Goal: Task Accomplishment & Management: Manage account settings

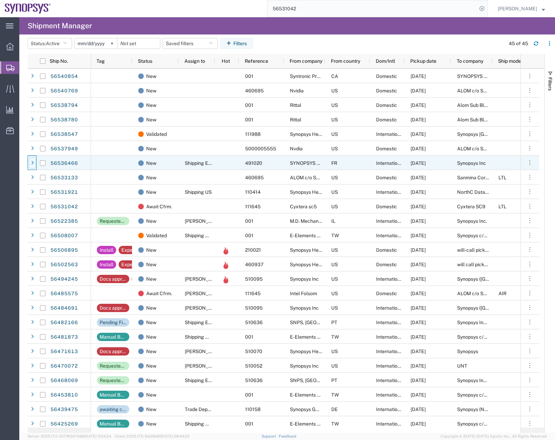
click at [30, 162] on div at bounding box center [32, 163] width 7 height 11
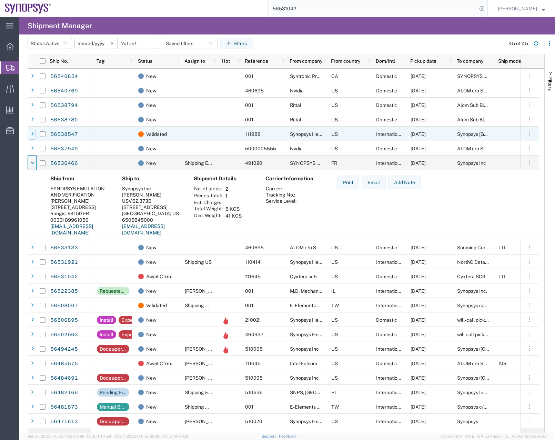
click at [29, 133] on div at bounding box center [32, 134] width 7 height 11
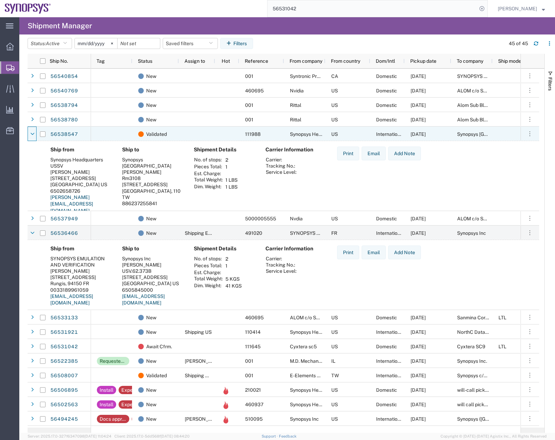
click at [29, 133] on div at bounding box center [32, 134] width 7 height 11
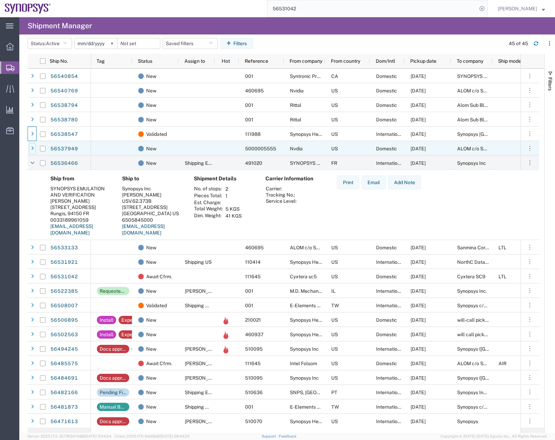
click at [32, 149] on icon at bounding box center [32, 148] width 3 height 5
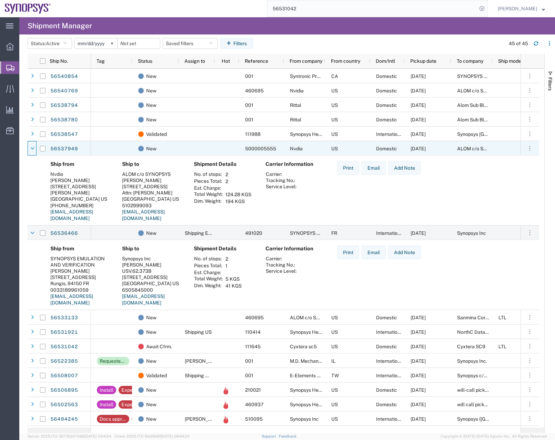
click at [32, 149] on icon at bounding box center [32, 148] width 4 height 5
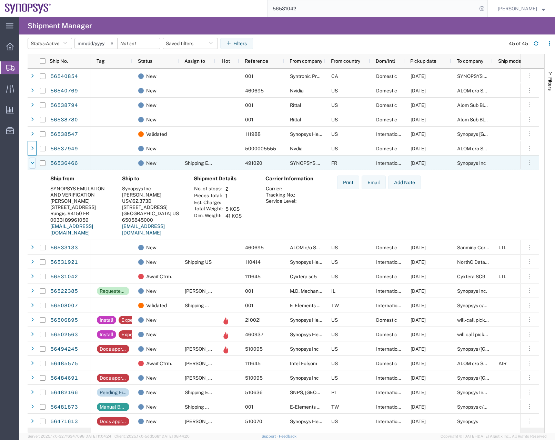
click at [33, 161] on icon at bounding box center [32, 163] width 4 height 5
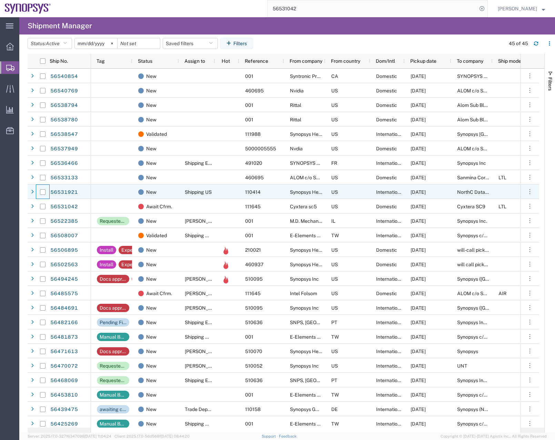
click at [37, 193] on div at bounding box center [42, 192] width 13 height 14
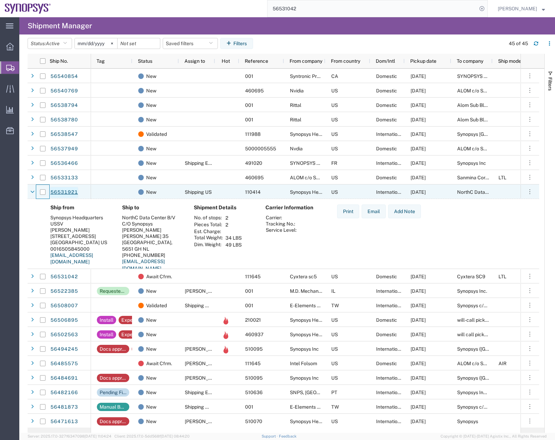
click at [65, 191] on link "56531921" at bounding box center [64, 192] width 28 height 11
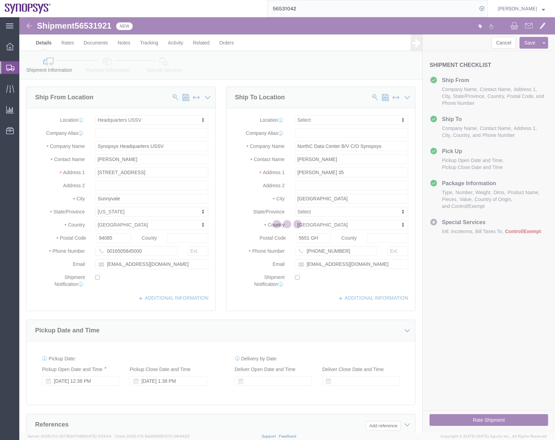
select select "63204"
select select
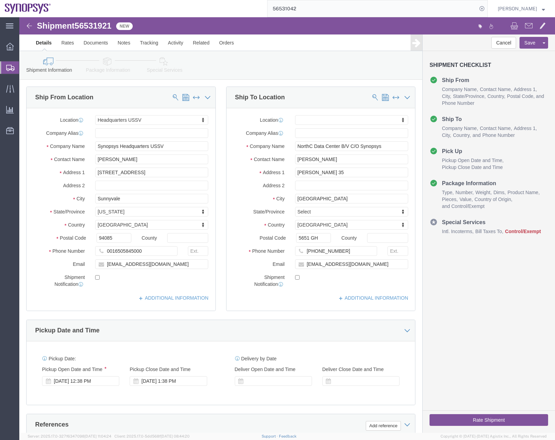
click icon
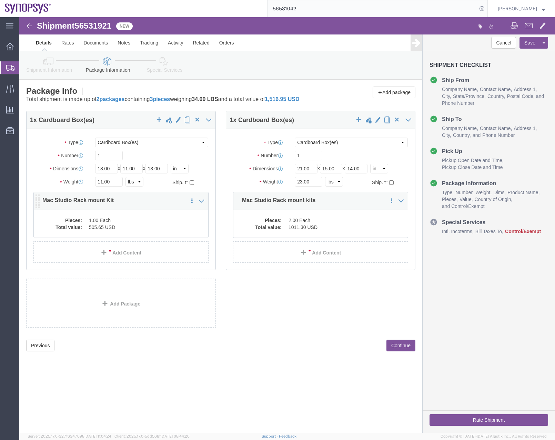
click div "Pieces: 1.00 Each Total value: 505.65 USD"
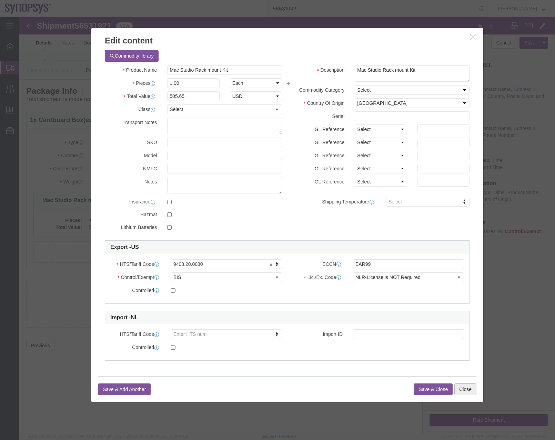
click button "Close"
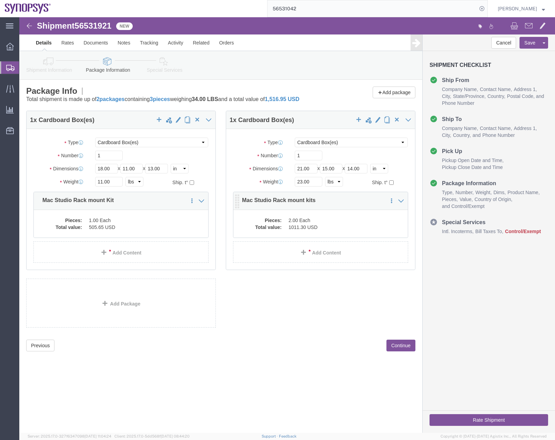
click dd "2.00 Each"
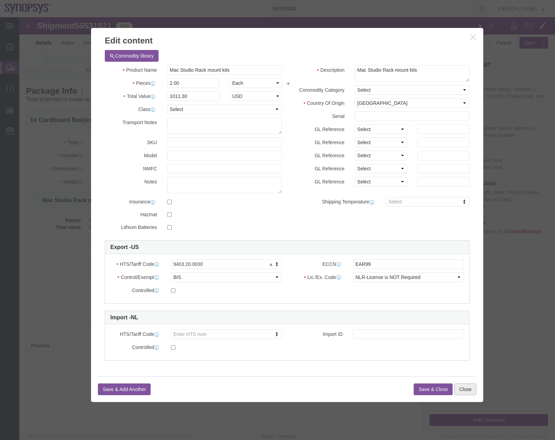
click button "Close"
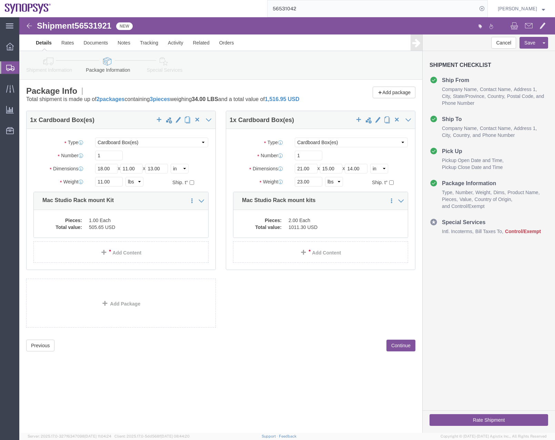
click icon
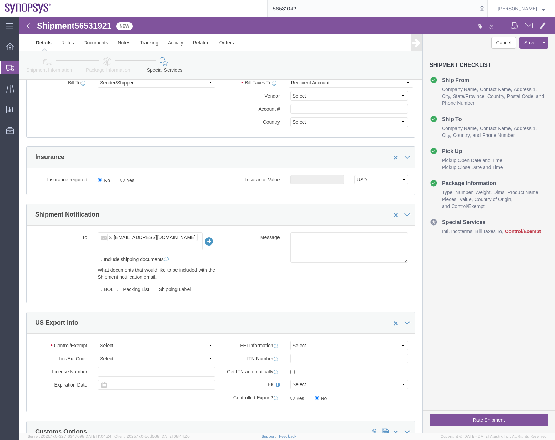
scroll to position [406, 0]
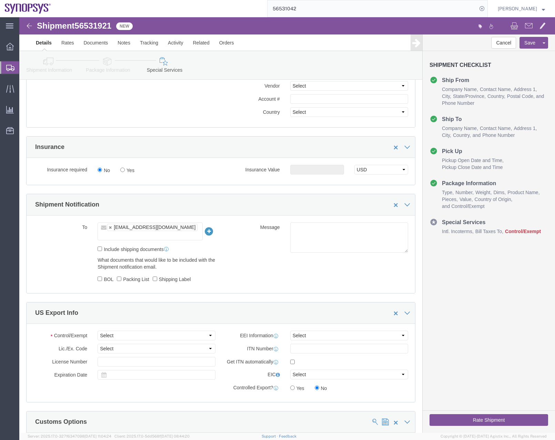
click icon
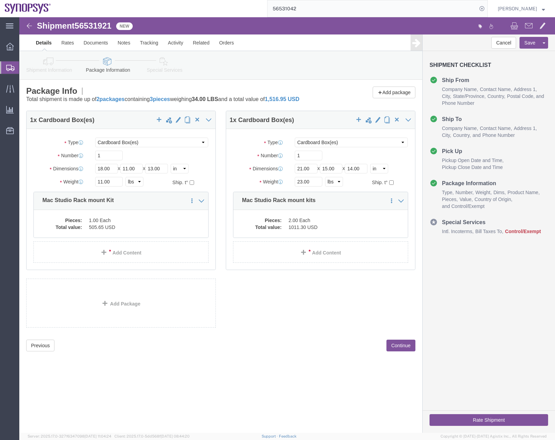
click link "Special Services"
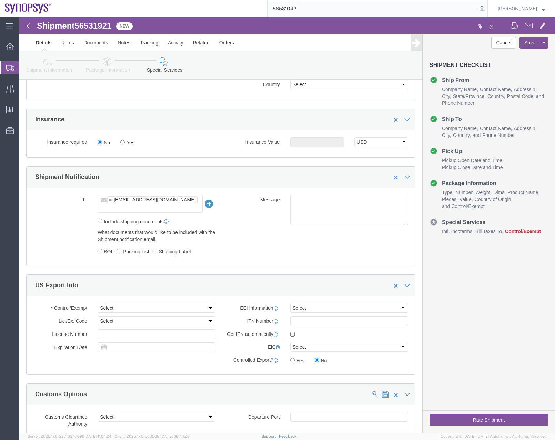
scroll to position [540, 0]
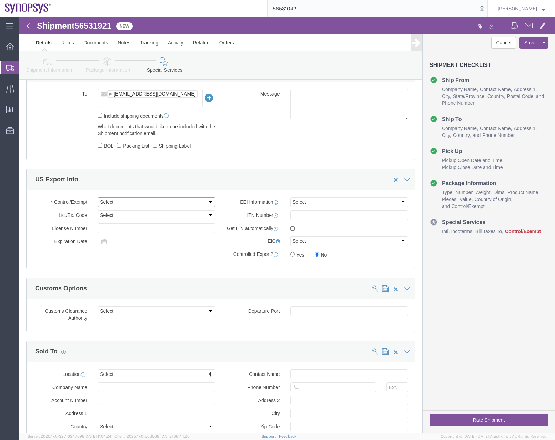
click select "Select ATF BIS DEA EPA FDA FTR ITAR OFAC Other (OPA)"
select select "FTR"
click select "Select ATF BIS DEA EPA FDA FTR ITAR OFAC Other (OPA)"
click select "Select AES-Direct EEI Carrier File EEI EEI Exempt"
select select "EXEM"
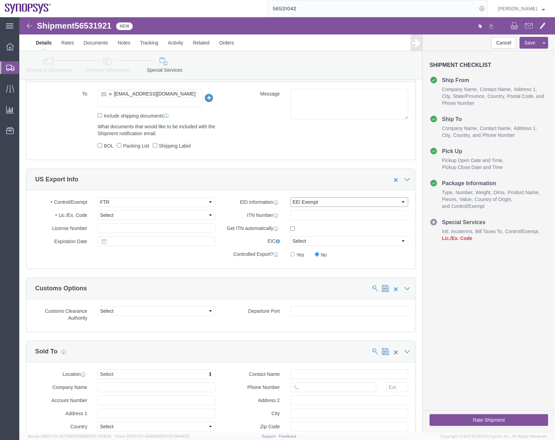
click select "Select AES-Direct EEI Carrier File EEI EEI Exempt"
click select "Select 30.2(d)(2) 30.36 30.37(a) 30.37(f) 30.37(g) 30.37(h) 30.37(i) 30.37(j) 3…"
select select "30.37(a)"
click select "Select 30.2(d)(2) 30.36 30.37(a) 30.37(f) 30.37(g) 30.37(h) 30.37(i) 30.37(j) 3…"
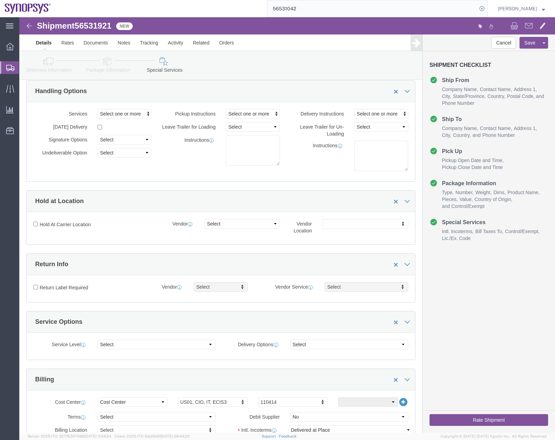
scroll to position [0, 0]
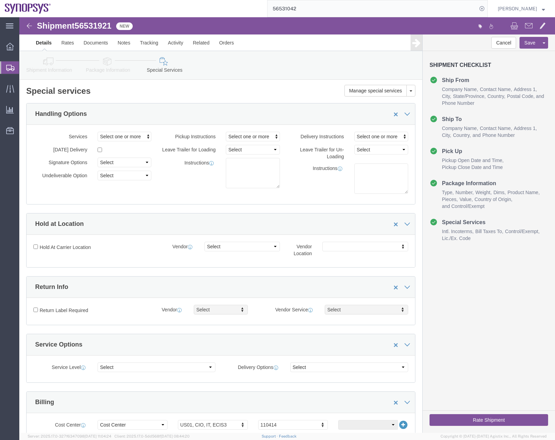
click icon
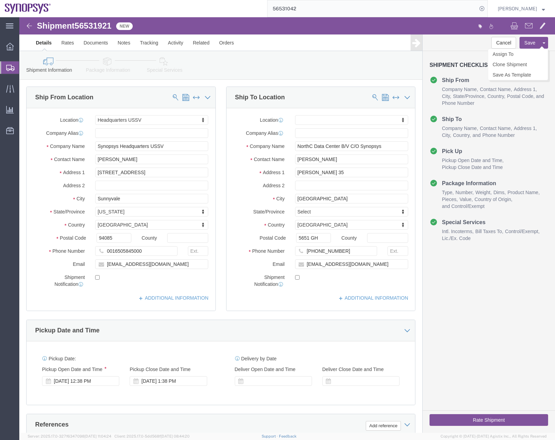
click button "Save"
click div "Shipment Information Package Information Special Services"
click icon
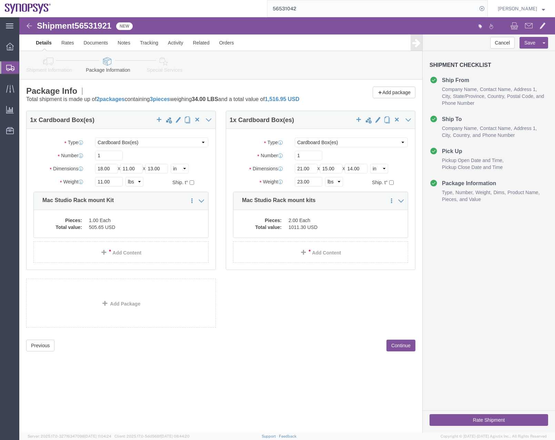
click icon
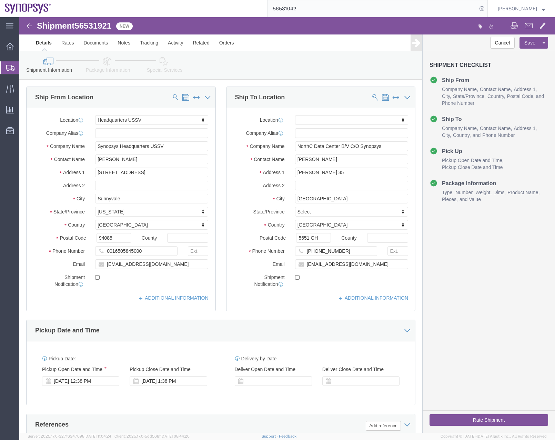
click at [5, 69] on div at bounding box center [9, 67] width 19 height 12
